Goal: Task Accomplishment & Management: Manage account settings

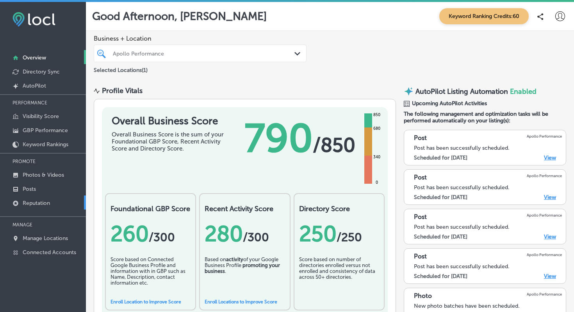
click at [34, 202] on p "Reputation" at bounding box center [36, 203] width 27 height 7
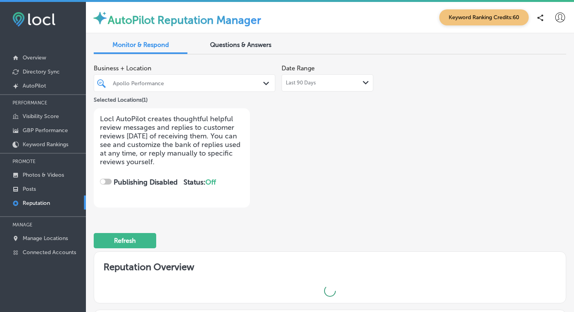
checkbox input "true"
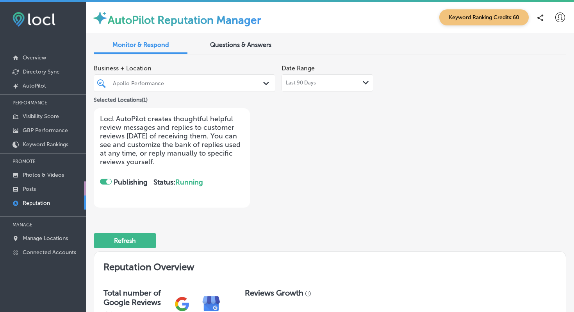
click at [33, 189] on p "Posts" at bounding box center [29, 189] width 13 height 7
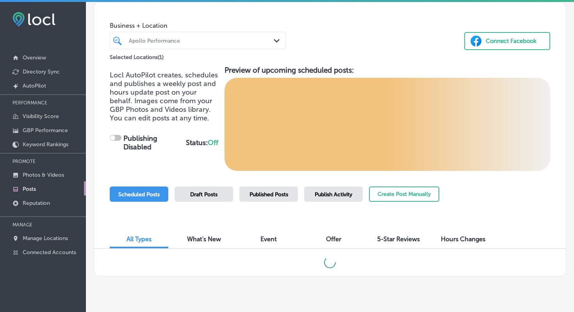
checkbox input "true"
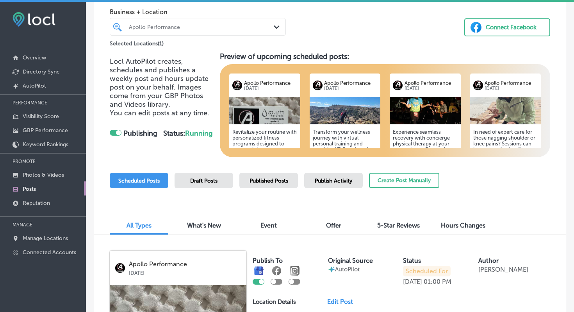
click at [264, 136] on h5 "Revitalize your routine with personalized fitness programs designed to support …" at bounding box center [264, 173] width 65 height 88
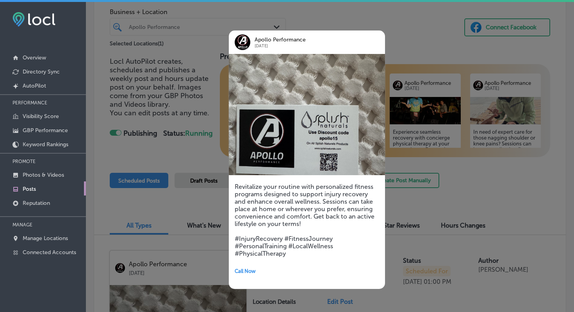
click at [332, 16] on div at bounding box center [287, 156] width 574 height 312
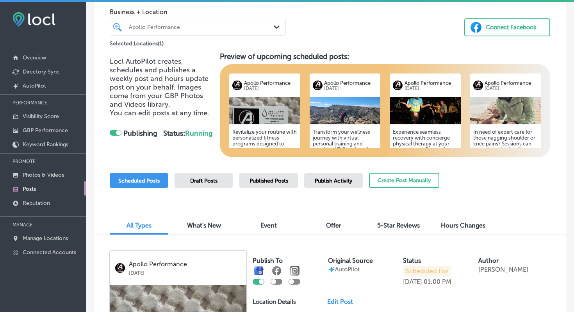
click at [349, 100] on img at bounding box center [345, 110] width 71 height 27
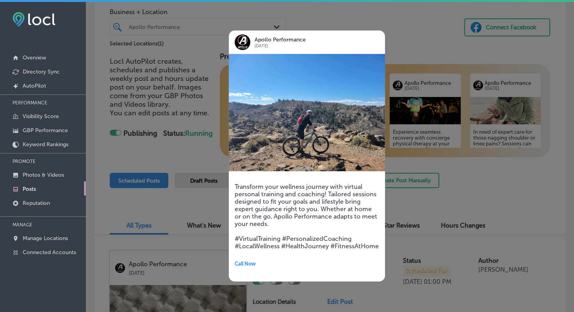
click at [415, 25] on div at bounding box center [287, 156] width 574 height 312
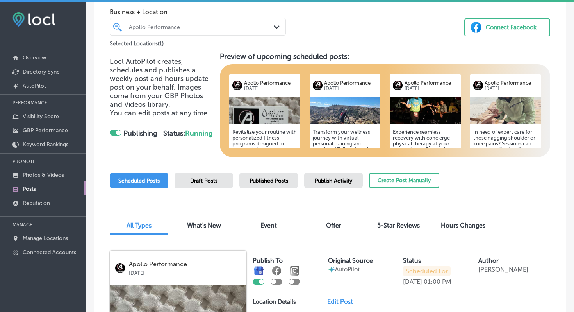
click at [409, 108] on img at bounding box center [425, 110] width 71 height 27
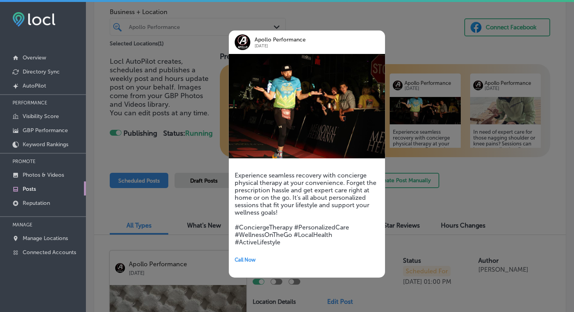
click at [456, 185] on div at bounding box center [287, 156] width 574 height 312
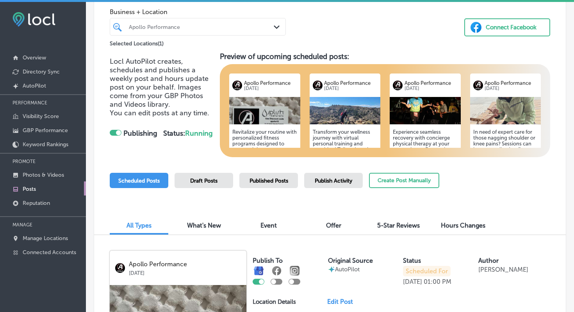
click at [503, 106] on img at bounding box center [505, 110] width 71 height 27
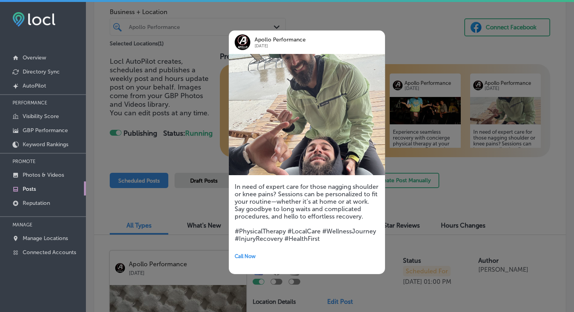
click at [512, 194] on div at bounding box center [287, 156] width 574 height 312
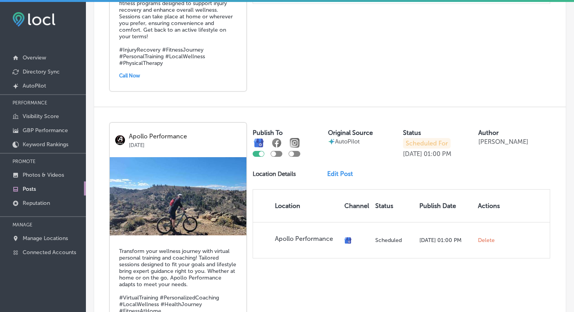
scroll to position [466, 0]
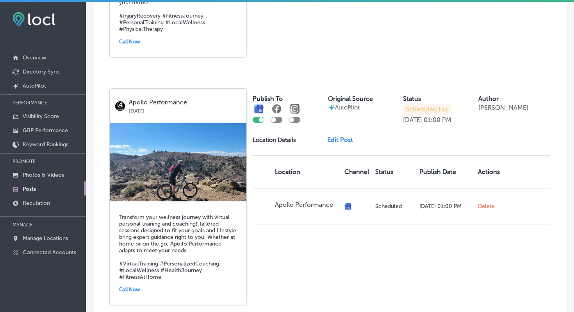
click at [294, 117] on div at bounding box center [295, 120] width 12 height 6
checkbox input "true"
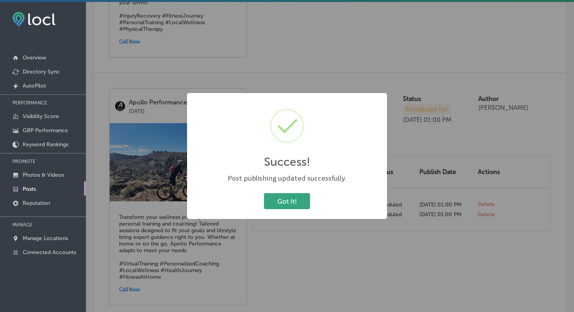
click at [291, 200] on button "Got It!" at bounding box center [287, 201] width 46 height 16
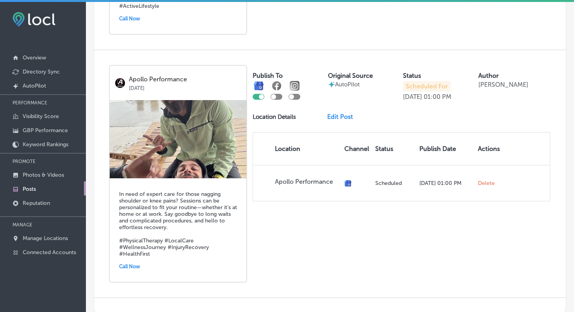
scroll to position [990, 0]
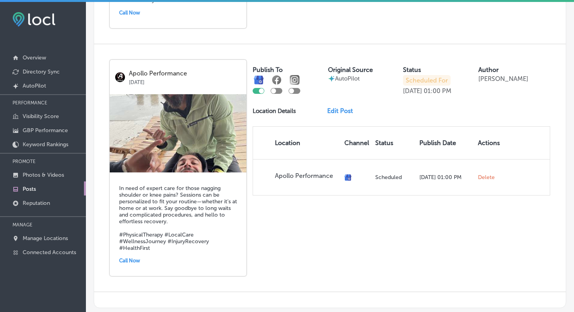
click at [295, 88] on div at bounding box center [295, 91] width 12 height 6
checkbox input "true"
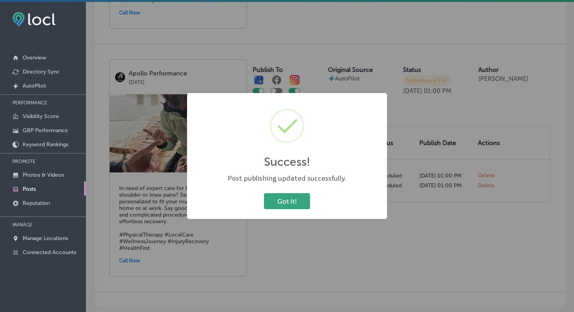
click at [293, 205] on button "Got It!" at bounding box center [287, 201] width 46 height 16
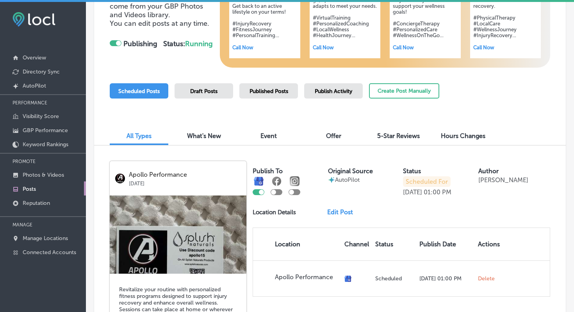
scroll to position [123, 0]
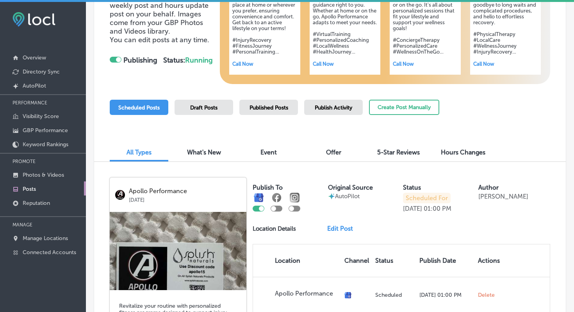
click at [297, 205] on div at bounding box center [295, 202] width 12 height 19
click at [292, 209] on div at bounding box center [291, 208] width 5 height 5
checkbox input "true"
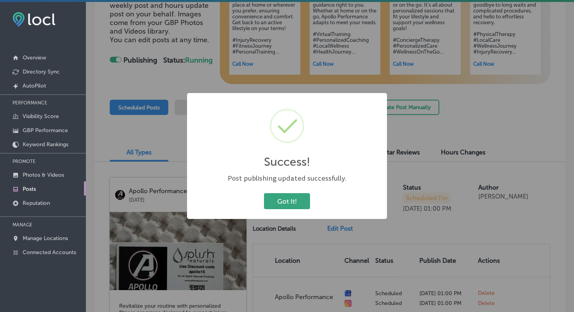
click at [284, 207] on button "Got It!" at bounding box center [287, 201] width 46 height 16
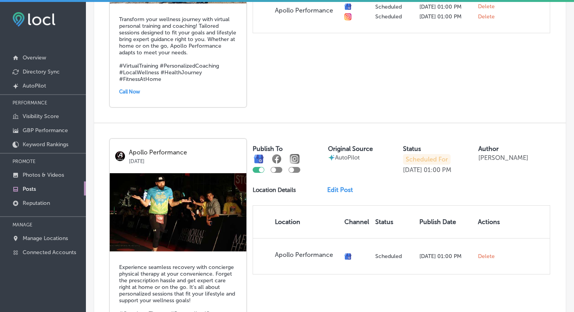
scroll to position [672, 0]
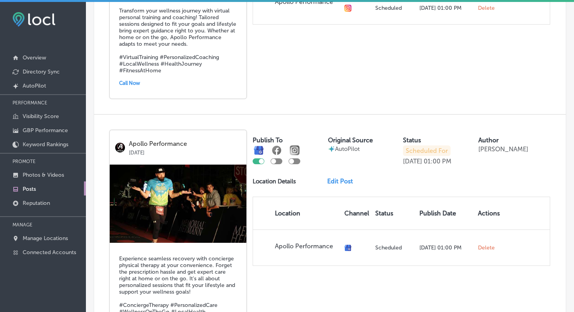
click at [297, 158] on div at bounding box center [295, 161] width 12 height 6
checkbox input "true"
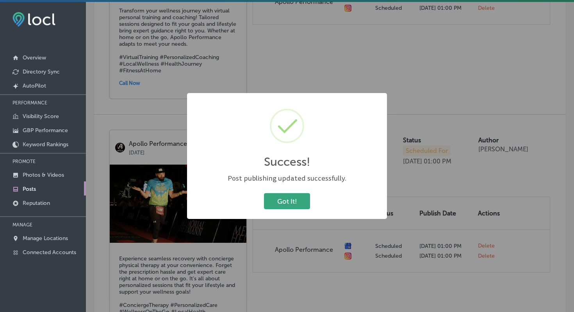
click at [286, 199] on button "Got It!" at bounding box center [287, 201] width 46 height 16
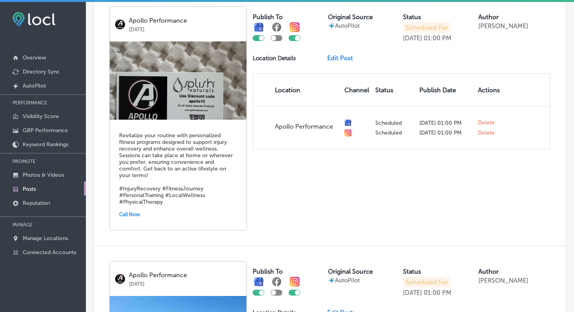
scroll to position [0, 0]
